Goal: Information Seeking & Learning: Learn about a topic

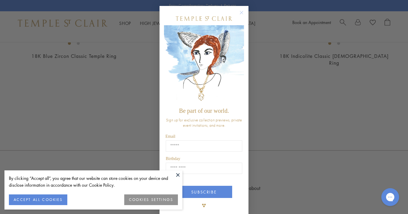
scroll to position [9, 0]
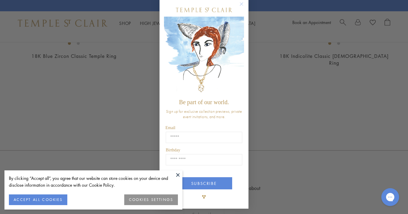
click at [242, 4] on circle "Close dialog" at bounding box center [241, 4] width 7 height 7
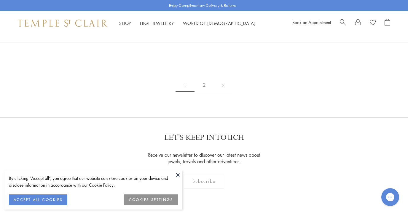
scroll to position [846, 0]
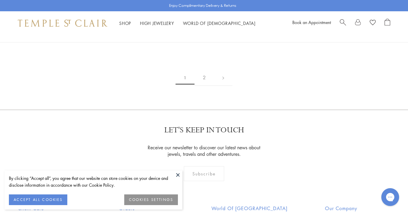
click at [178, 174] on button at bounding box center [177, 174] width 9 height 9
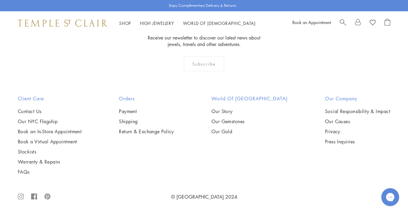
scroll to position [985, 0]
click at [0, 0] on img at bounding box center [0, 0] width 0 height 0
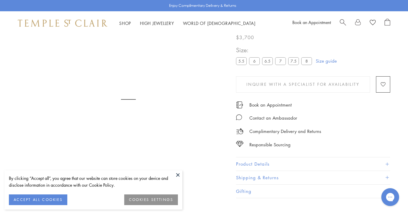
scroll to position [35, 0]
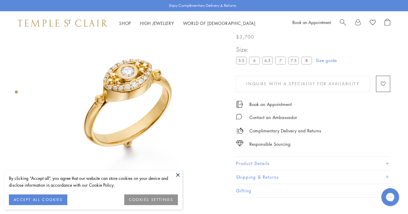
click at [159, 200] on button "COOKIES SETTINGS" at bounding box center [151, 199] width 54 height 11
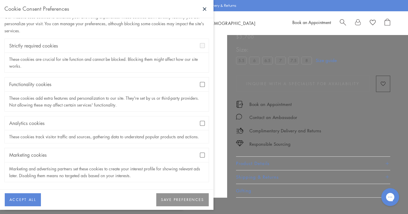
scroll to position [19, 0]
click at [174, 196] on button "SAVE PREFERENCES" at bounding box center [182, 199] width 52 height 13
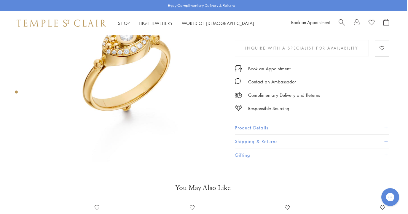
scroll to position [71, 0]
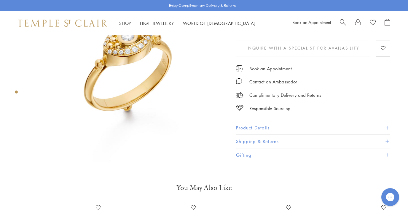
click at [17, 92] on div "Product gallery navigation" at bounding box center [16, 91] width 3 height 3
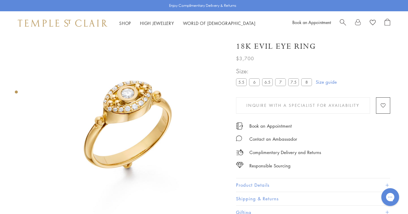
scroll to position [11, 0]
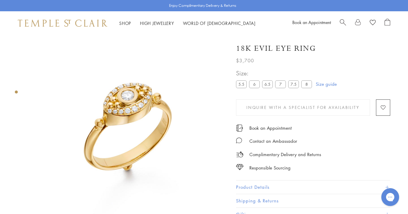
click at [13, 111] on div at bounding box center [122, 122] width 245 height 197
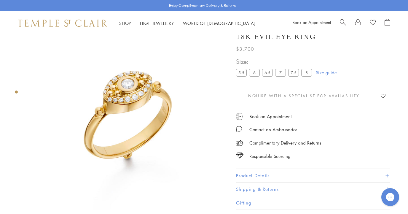
scroll to position [36, 0]
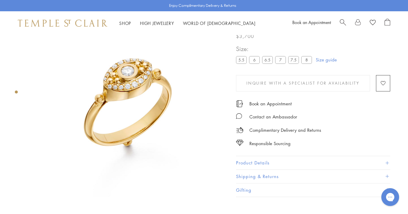
click at [245, 163] on button "Product Details" at bounding box center [313, 162] width 154 height 13
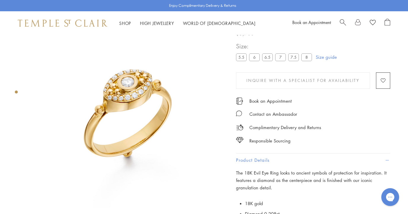
scroll to position [0, 0]
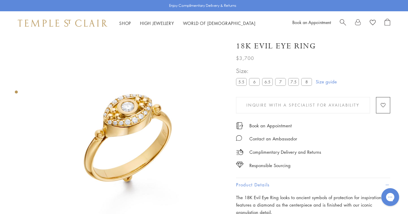
click at [240, 84] on label "5.5" at bounding box center [241, 81] width 11 height 7
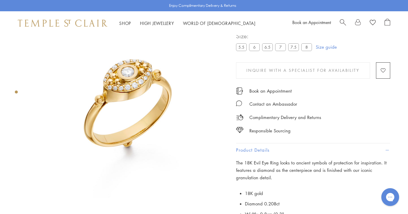
scroll to position [35, 0]
click at [292, 49] on label "7.5" at bounding box center [293, 46] width 11 height 7
click at [326, 47] on link "Size guide" at bounding box center [326, 47] width 21 height 6
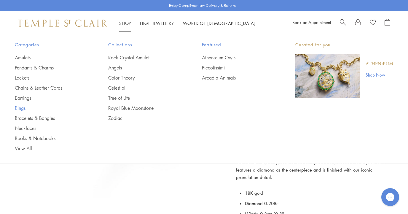
click at [20, 107] on link "Rings" at bounding box center [50, 108] width 70 height 7
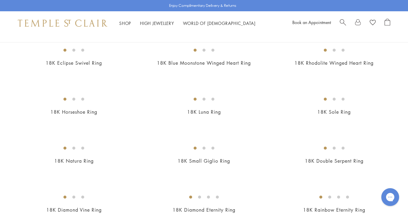
scroll to position [409, 0]
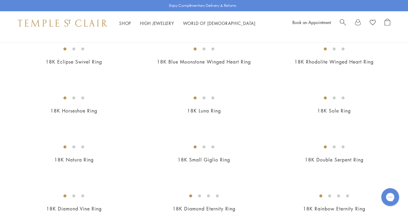
click at [0, 0] on img at bounding box center [0, 0] width 0 height 0
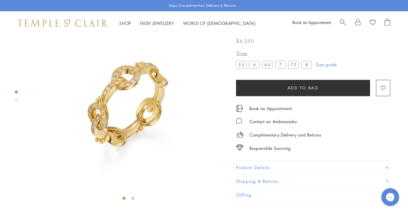
scroll to position [29, 0]
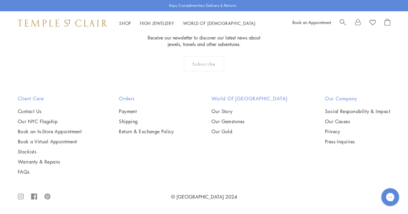
scroll to position [2152, 0]
click at [20, 196] on circle at bounding box center [21, 196] width 2 height 2
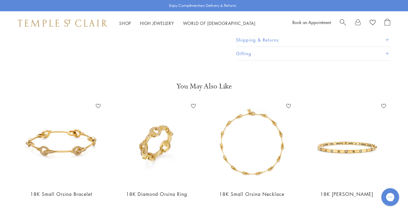
scroll to position [1200, 0]
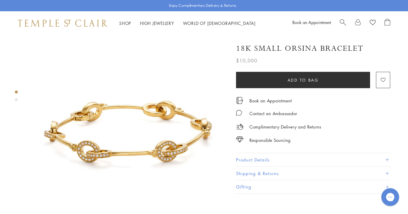
click at [243, 158] on button "Product Details" at bounding box center [313, 159] width 154 height 13
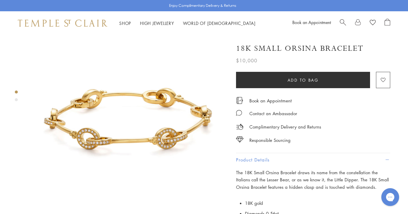
scroll to position [11, 0]
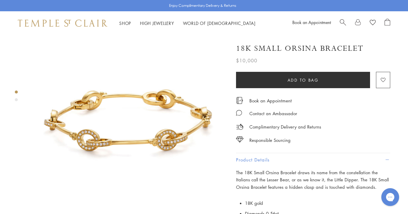
click at [343, 21] on span "Search" at bounding box center [342, 22] width 6 height 6
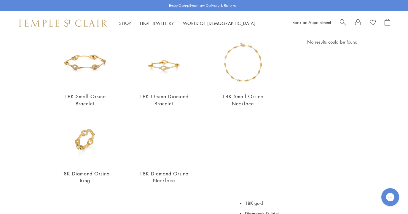
scroll to position [69, 0]
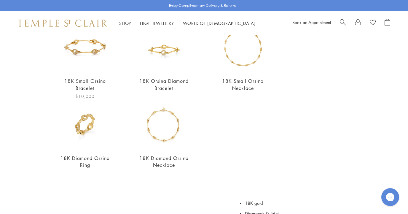
type input "******"
click at [87, 82] on link "18K Small Orsina Bracelet" at bounding box center [84, 84] width 41 height 13
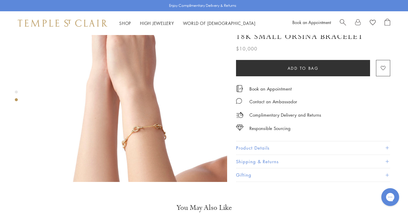
scroll to position [268, 0]
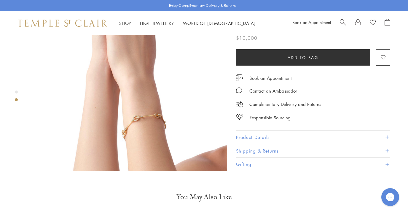
click at [16, 92] on div "Product gallery navigation" at bounding box center [16, 91] width 3 height 3
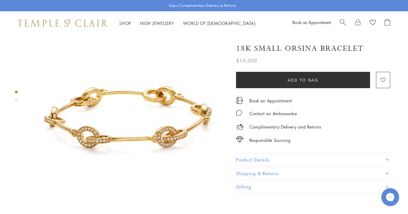
scroll to position [11, 0]
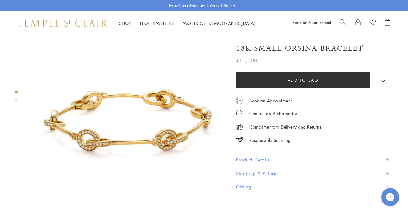
click at [16, 100] on div "Product gallery navigation" at bounding box center [16, 99] width 3 height 3
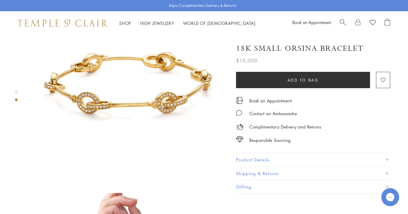
scroll to position [0, 0]
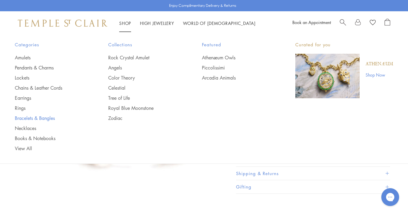
click at [24, 118] on link "Bracelets & Bangles" at bounding box center [50, 118] width 70 height 7
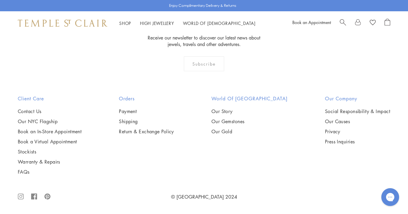
scroll to position [847, 0]
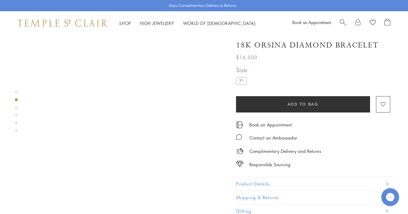
scroll to position [269, 0]
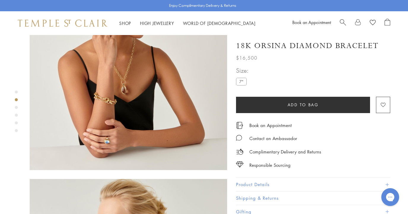
click at [106, 81] on img at bounding box center [128, 70] width 197 height 197
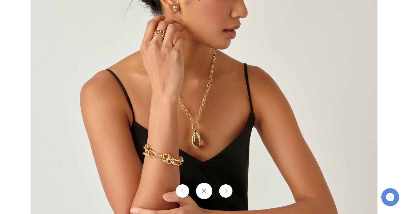
click at [149, 160] on img at bounding box center [204, 107] width 347 height 347
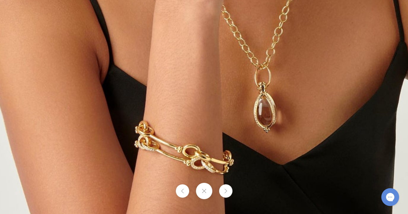
click at [149, 160] on img at bounding box center [283, 29] width 853 height 853
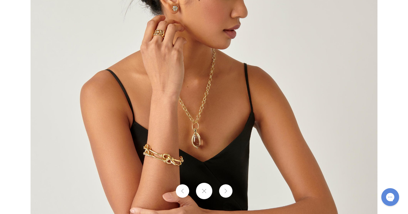
click at [358, 36] on img at bounding box center [204, 107] width 347 height 347
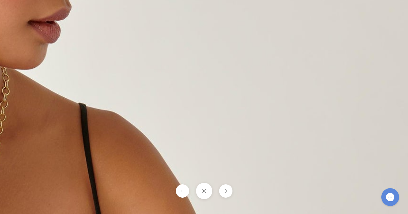
click at [208, 188] on button at bounding box center [204, 190] width 16 height 16
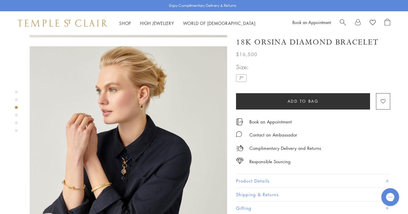
scroll to position [403, 0]
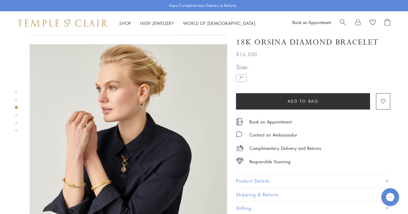
click at [72, 158] on img at bounding box center [128, 142] width 197 height 197
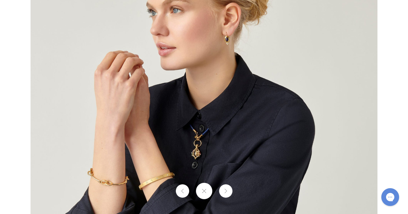
click at [200, 191] on button at bounding box center [204, 190] width 16 height 16
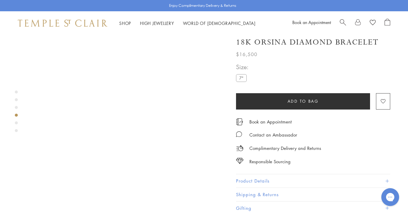
scroll to position [642, 0]
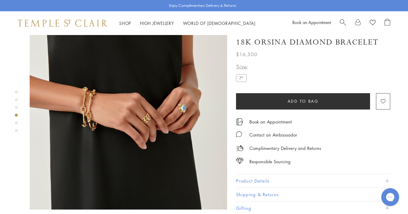
click at [92, 87] on img at bounding box center [128, 110] width 197 height 197
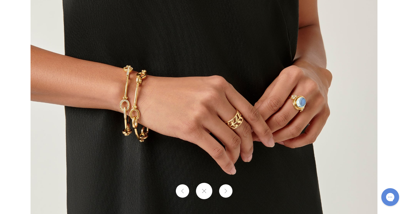
click at [141, 121] on img at bounding box center [204, 107] width 347 height 347
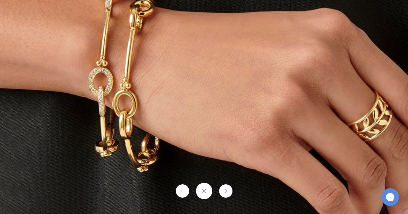
click at [141, 121] on img at bounding box center [295, 86] width 853 height 853
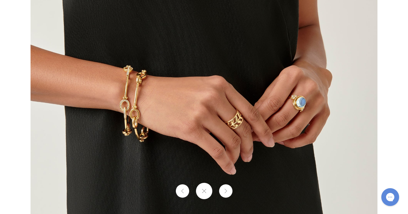
click at [208, 192] on button at bounding box center [204, 190] width 16 height 16
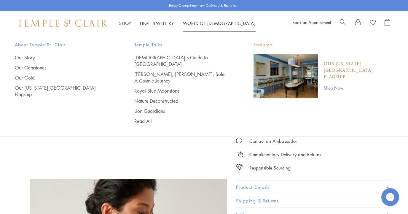
scroll to position [0, 0]
